Goal: Task Accomplishment & Management: Use online tool/utility

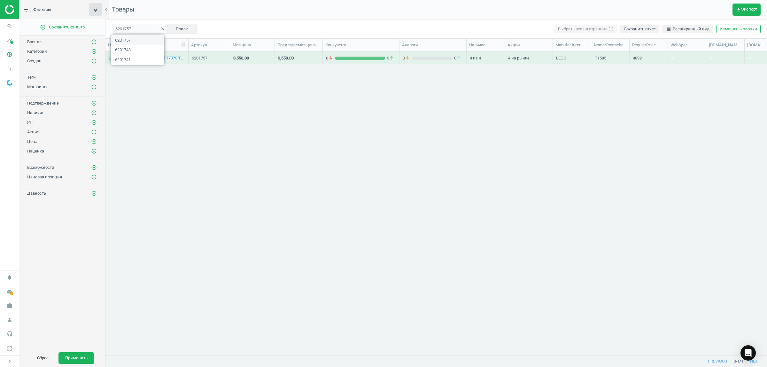
scroll to position [291, 655]
drag, startPoint x: 133, startPoint y: 30, endPoint x: 106, endPoint y: 29, distance: 26.6
click at [106, 29] on div "6201757 clear Поиск Выбрать все на странице (1) Сохранить отчет horizontal_spli…" at bounding box center [436, 28] width 662 height 19
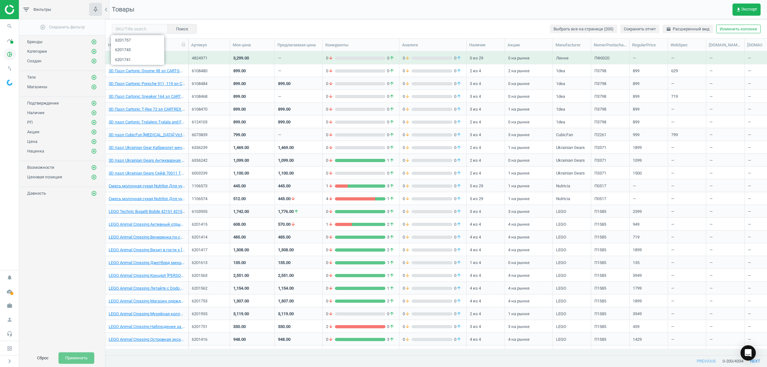
click at [8, 55] on icon "pie_chart_outlined" at bounding box center [10, 54] width 12 height 12
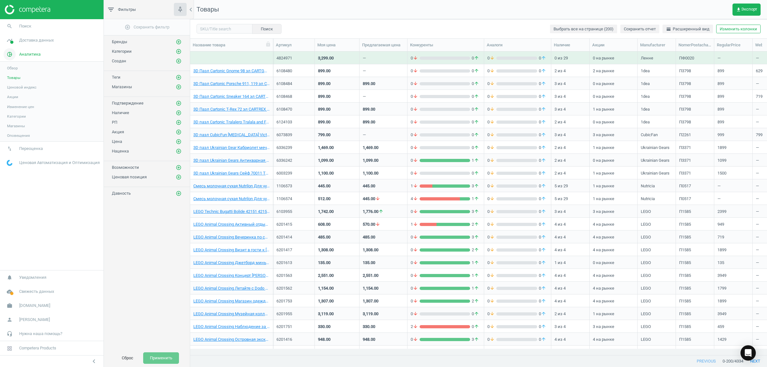
scroll to position [291, 571]
click at [16, 79] on span "Товары" at bounding box center [13, 77] width 13 height 5
click at [25, 26] on span "Поиск" at bounding box center [25, 26] width 12 height 6
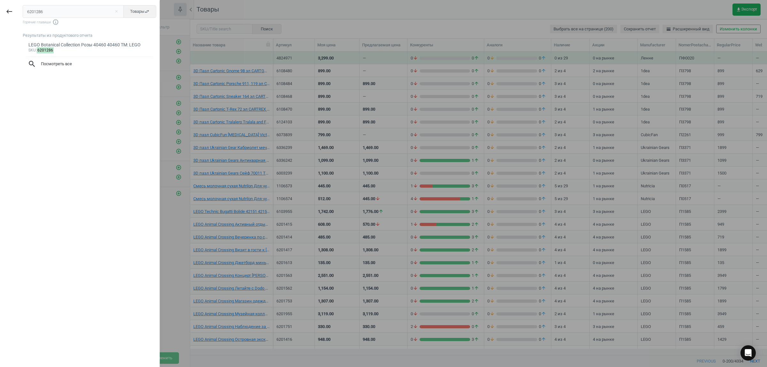
click at [59, 13] on input "6201286" at bounding box center [73, 11] width 101 height 13
type input "6117603"
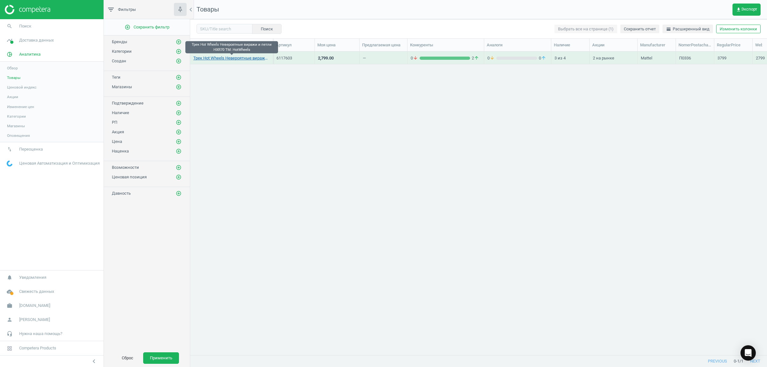
click at [229, 56] on link "Трек Hot Wheels Невероятные виражи и петли HXR70 TM: HotWheels" at bounding box center [231, 58] width 76 height 6
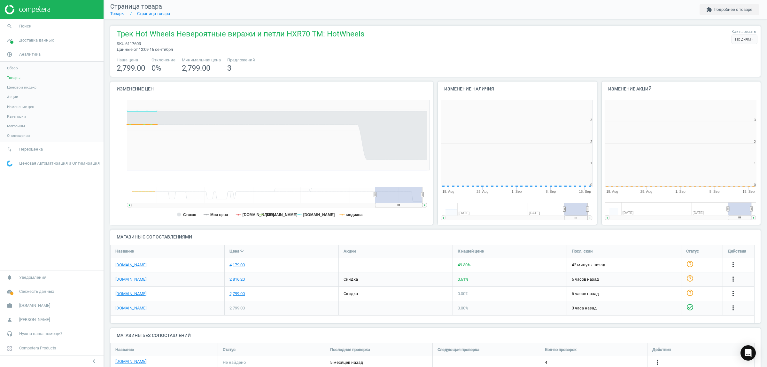
scroll to position [140, 170]
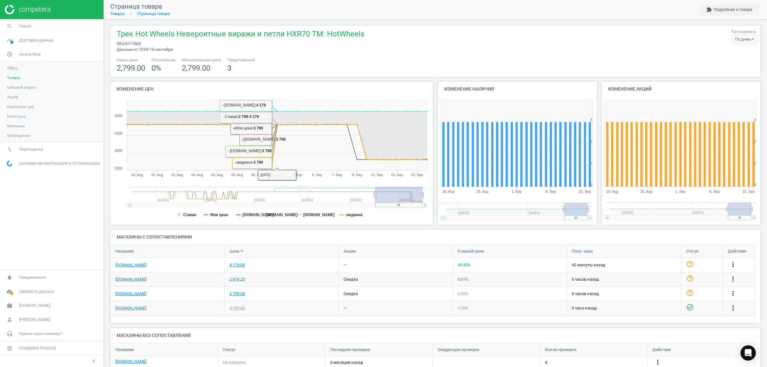
click at [17, 75] on span "Товары" at bounding box center [13, 77] width 13 height 5
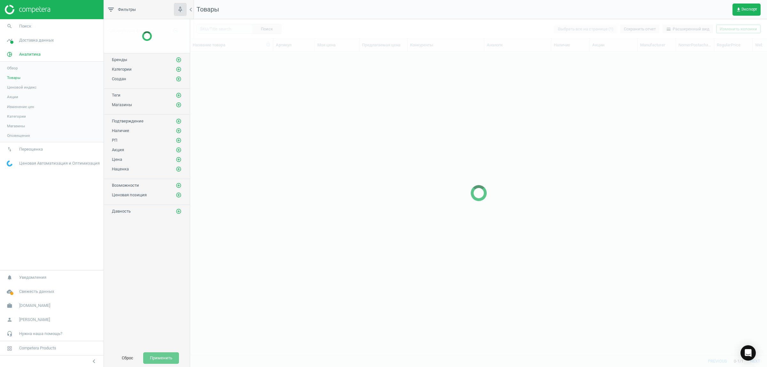
scroll to position [291, 571]
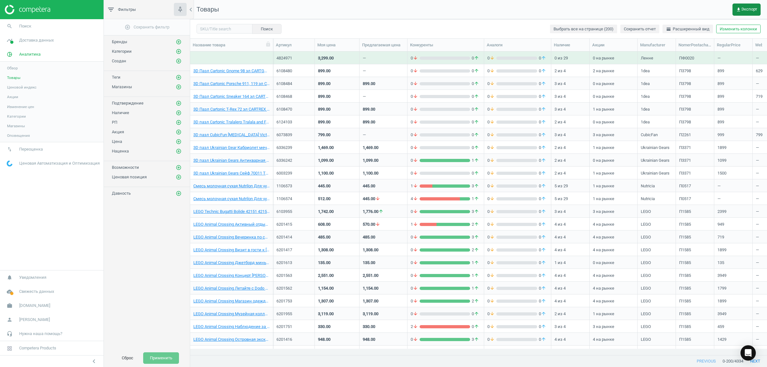
click at [743, 10] on span "get_app Экспорт" at bounding box center [746, 9] width 21 height 5
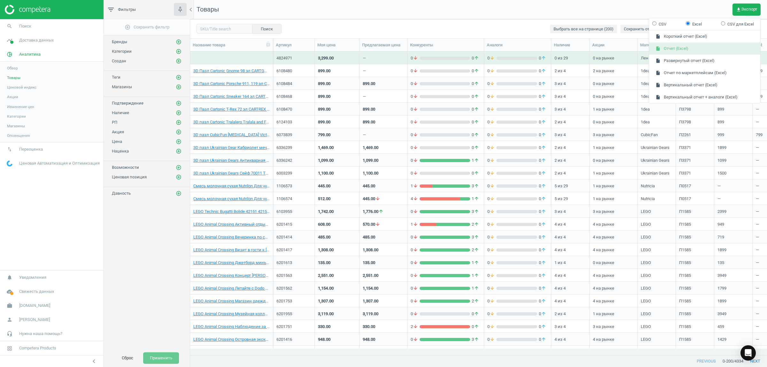
click at [682, 48] on button "insert_drive_file Отчет (Excel)" at bounding box center [704, 49] width 111 height 12
